Goal: Entertainment & Leisure: Consume media (video, audio)

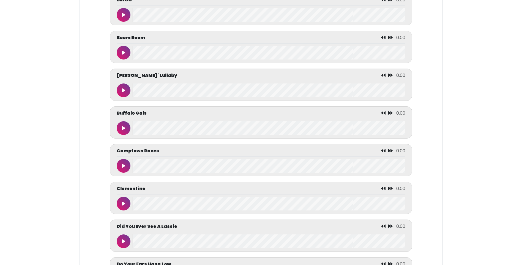
scroll to position [743, 0]
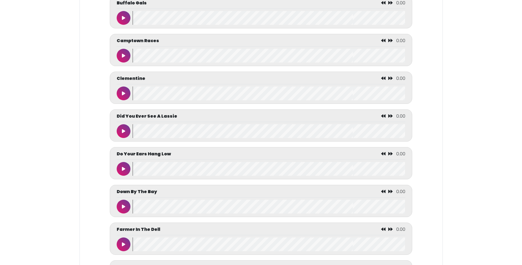
click at [124, 58] on icon at bounding box center [123, 55] width 3 height 4
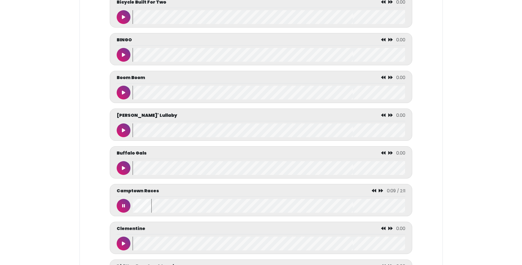
scroll to position [606, 0]
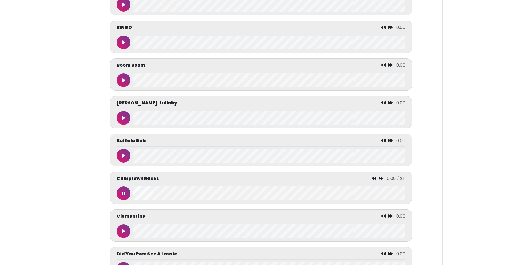
click at [124, 195] on icon at bounding box center [123, 193] width 3 height 4
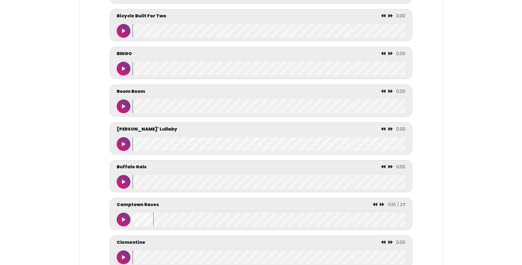
scroll to position [0, 0]
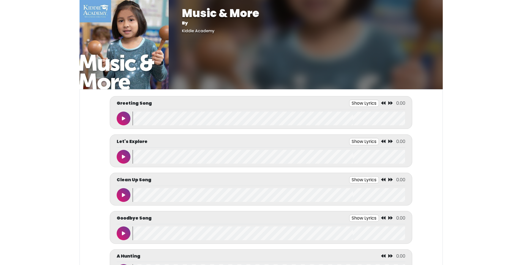
click at [366, 104] on button "Show Lyrics" at bounding box center [364, 103] width 30 height 7
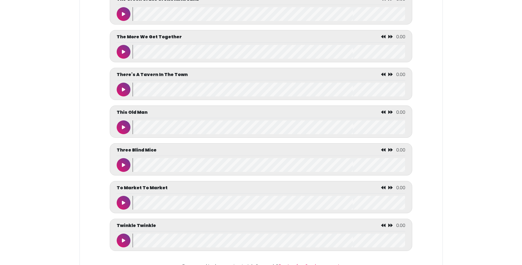
scroll to position [2683, 0]
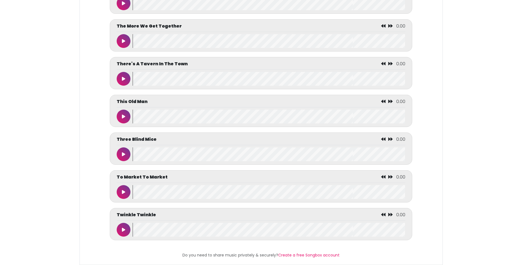
click at [125, 228] on button at bounding box center [124, 230] width 14 height 14
click at [123, 227] on icon at bounding box center [123, 229] width 3 height 4
click at [115, 74] on div "There's A Tavern In The Town 0.00" at bounding box center [261, 73] width 302 height 32
click at [123, 77] on icon at bounding box center [123, 79] width 3 height 4
drag, startPoint x: 123, startPoint y: 74, endPoint x: 128, endPoint y: 67, distance: 8.4
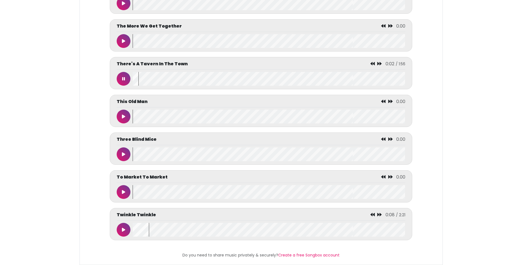
click at [124, 77] on icon at bounding box center [123, 79] width 3 height 4
click at [125, 34] on button at bounding box center [124, 41] width 14 height 14
drag, startPoint x: 125, startPoint y: 34, endPoint x: 219, endPoint y: 58, distance: 96.8
click at [125, 39] on icon at bounding box center [123, 41] width 3 height 4
